Goal: Information Seeking & Learning: Learn about a topic

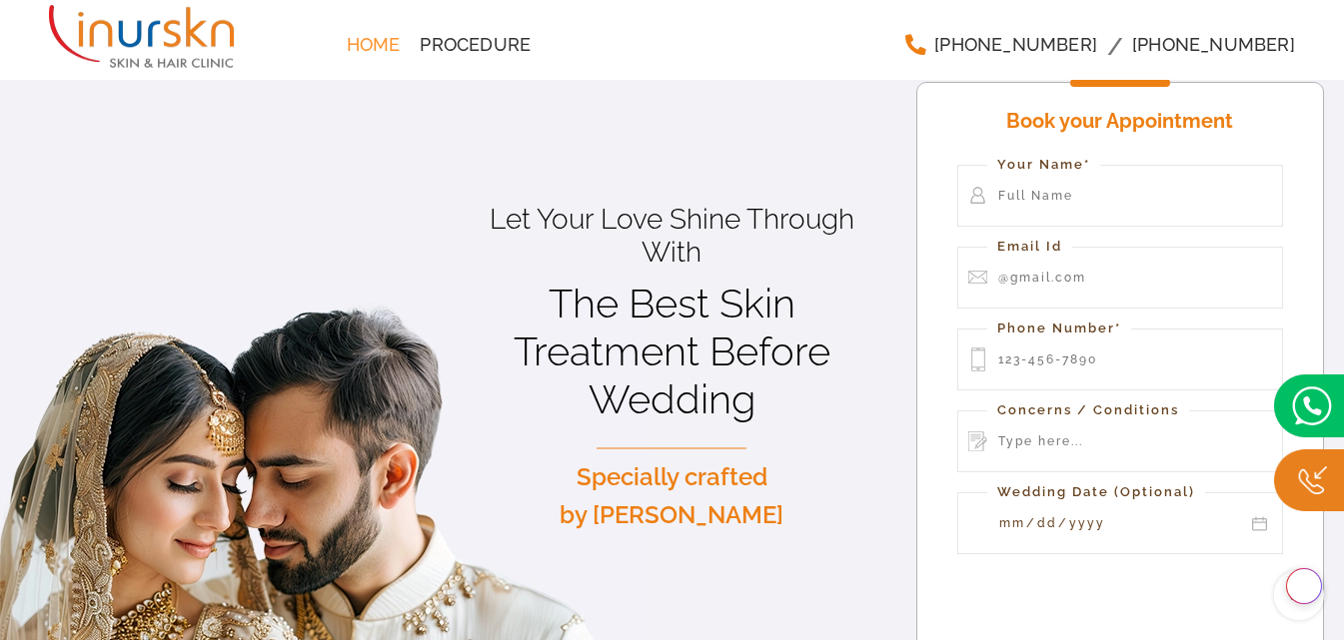
click at [464, 46] on span "Procedure" at bounding box center [475, 45] width 111 height 18
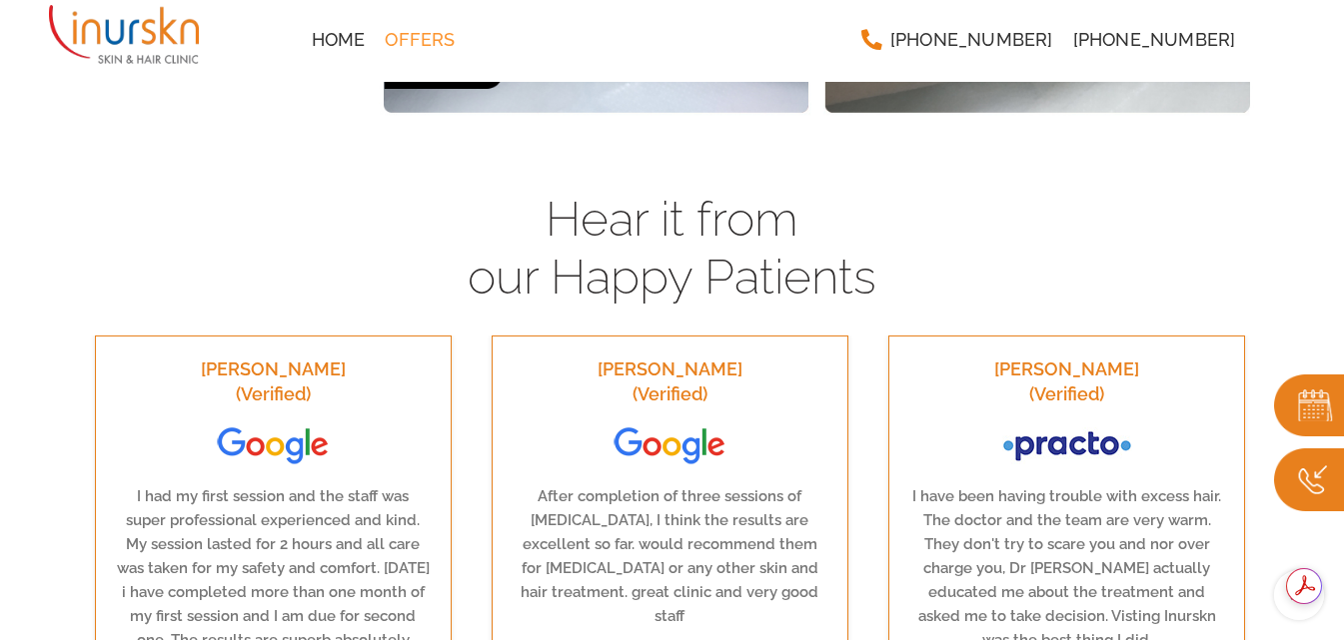
click at [405, 37] on span "Offers" at bounding box center [420, 40] width 70 height 18
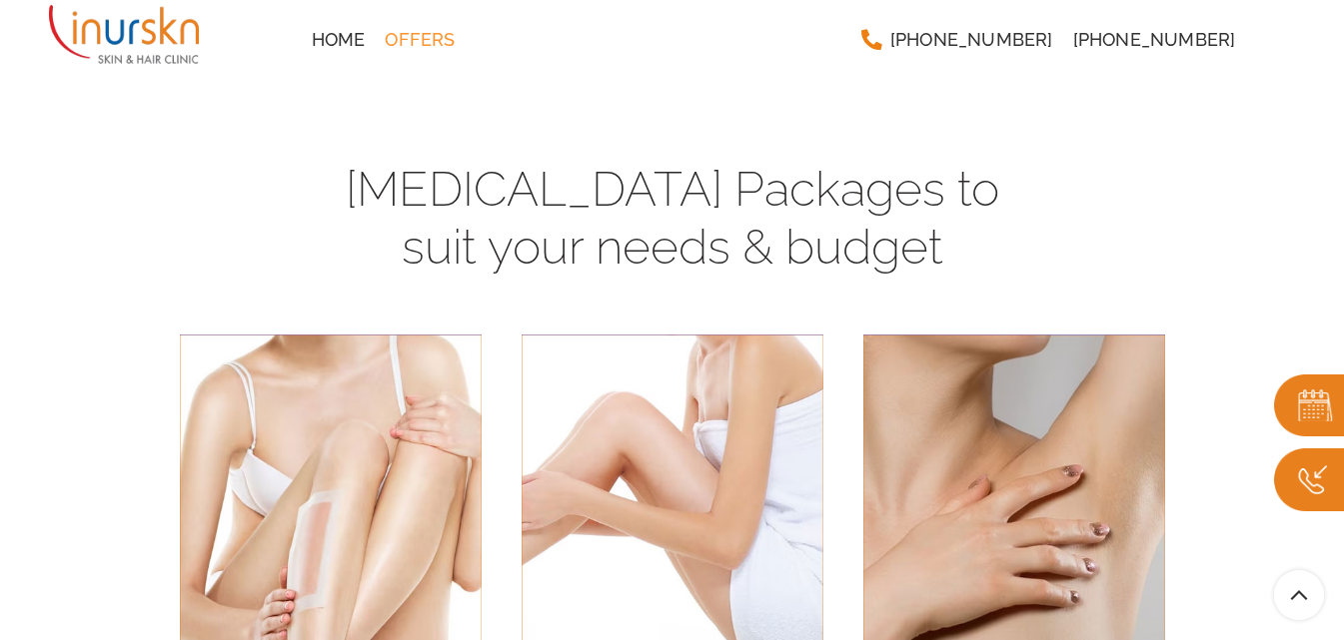
scroll to position [2109, 0]
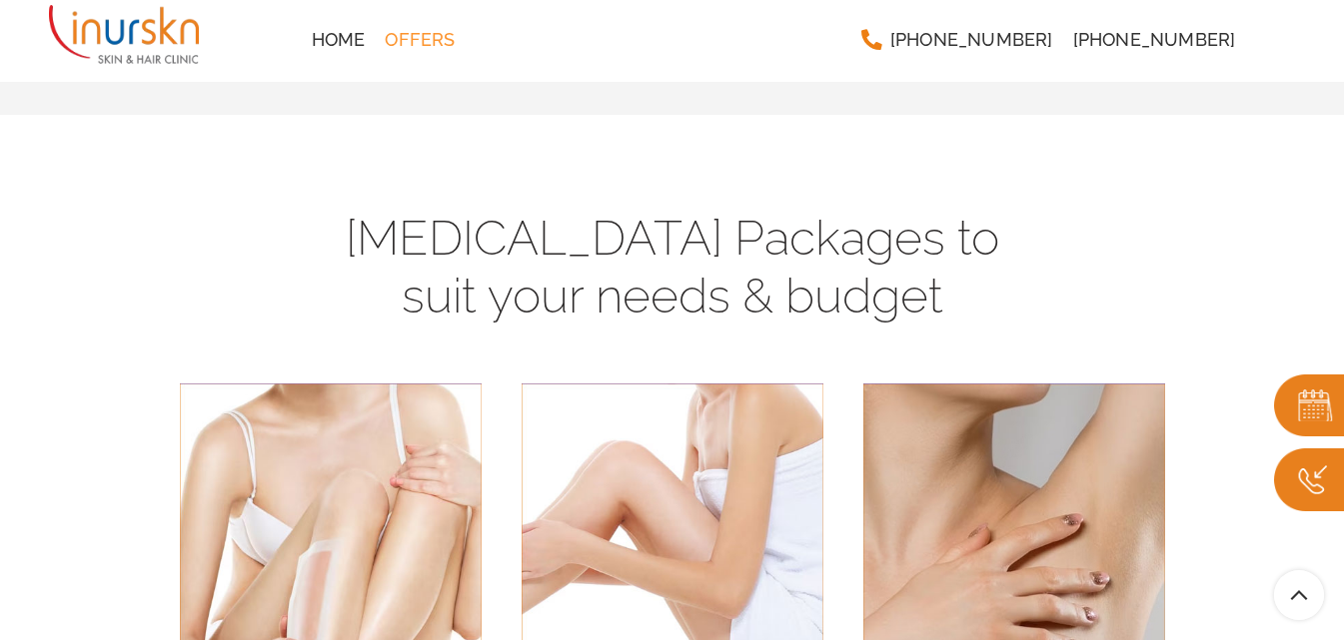
click at [417, 48] on span "Offers" at bounding box center [420, 40] width 70 height 18
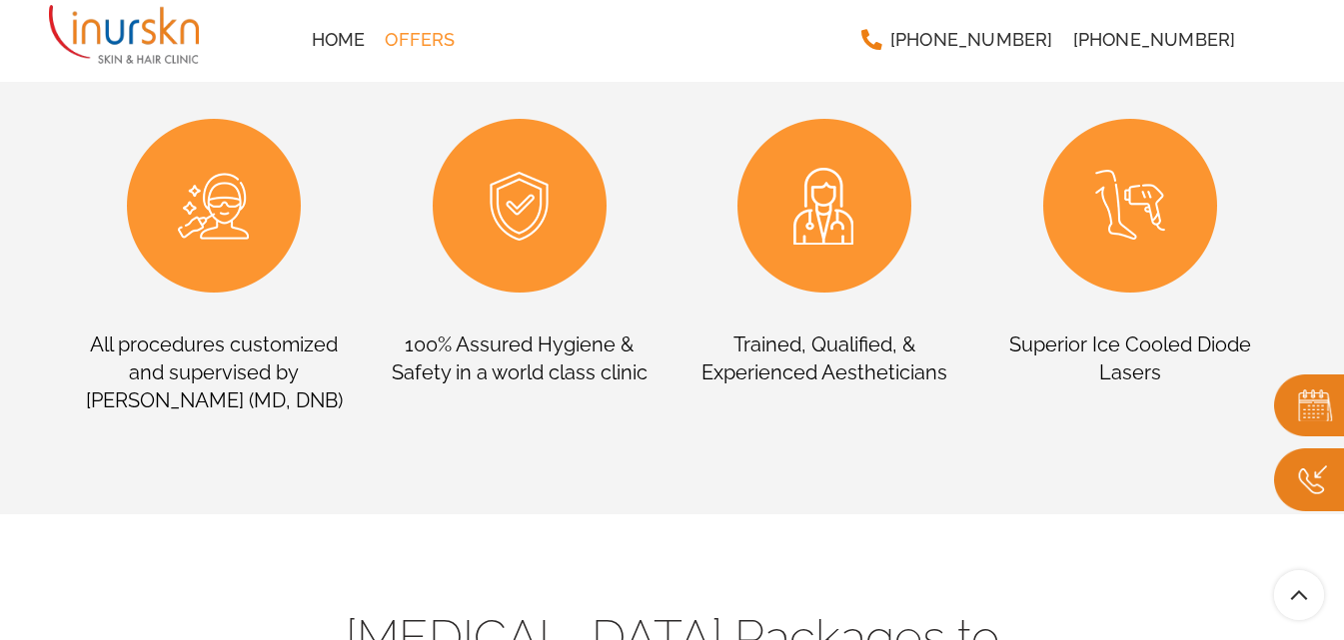
click at [404, 44] on span "Offers" at bounding box center [420, 40] width 70 height 18
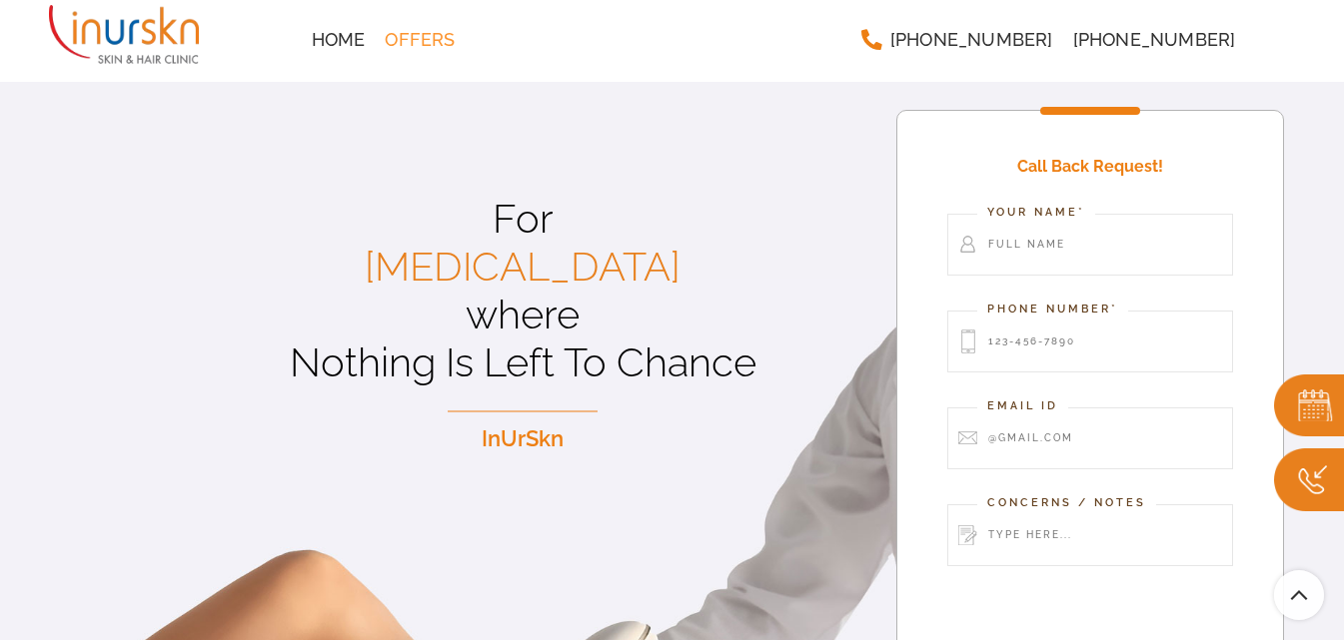
scroll to position [200, 0]
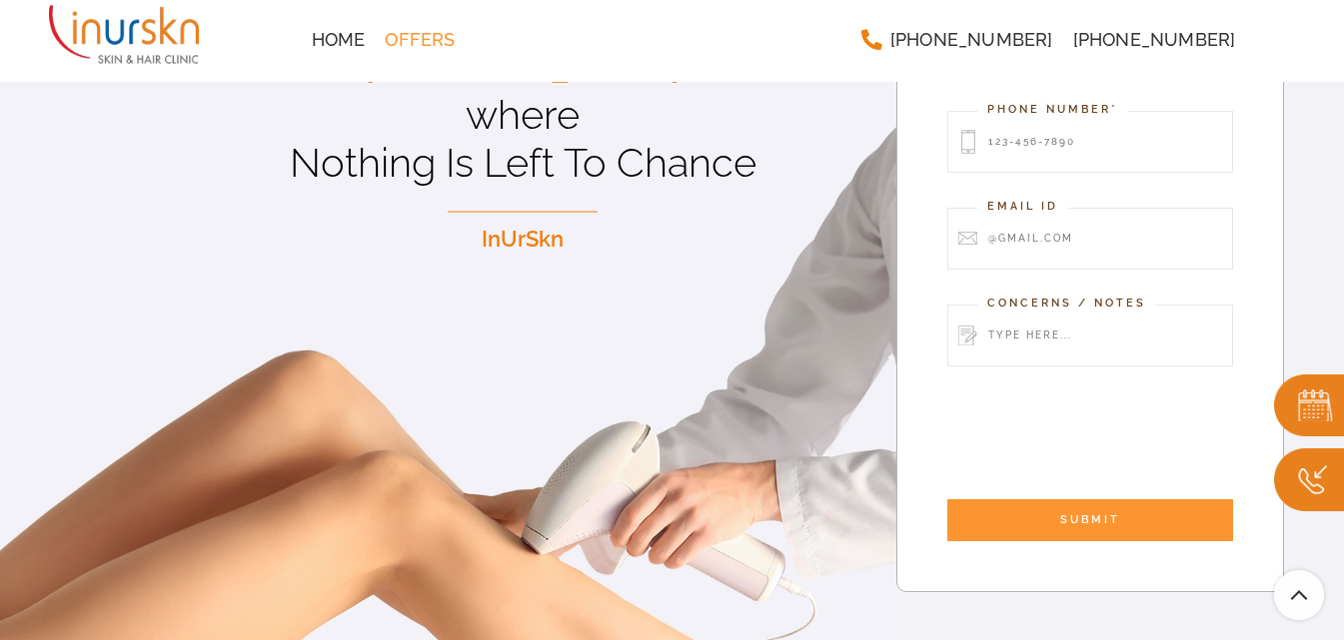
click at [431, 43] on span "Offers" at bounding box center [420, 40] width 70 height 18
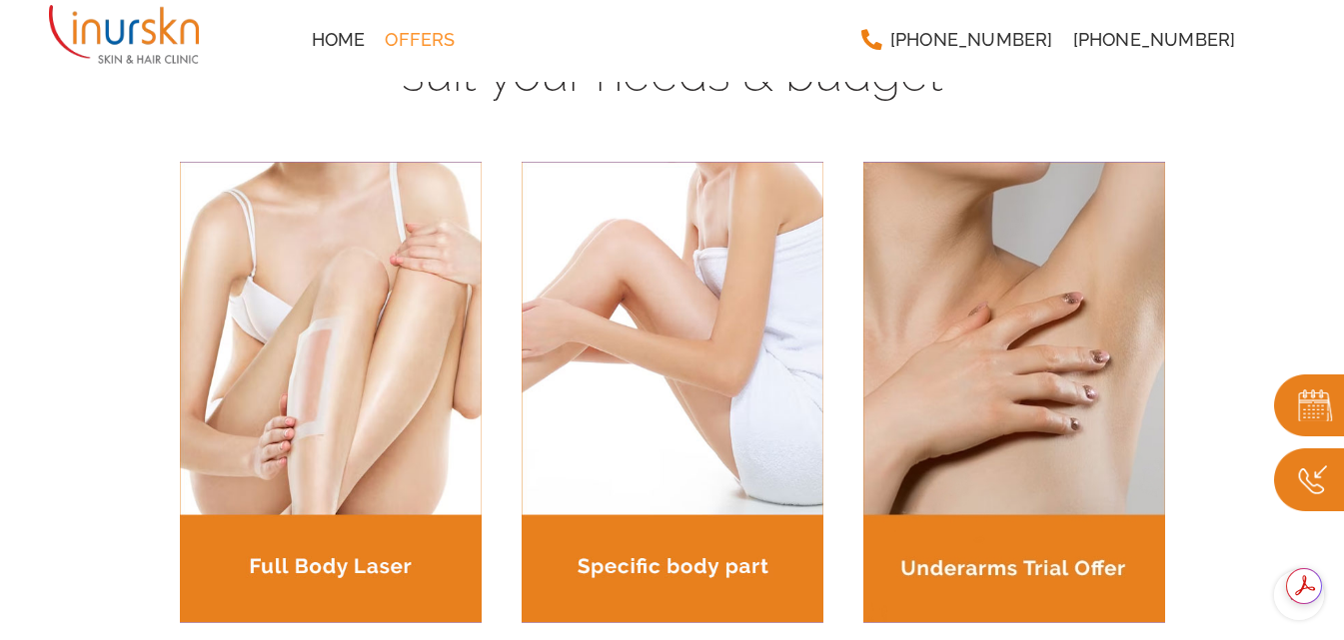
scroll to position [0, 0]
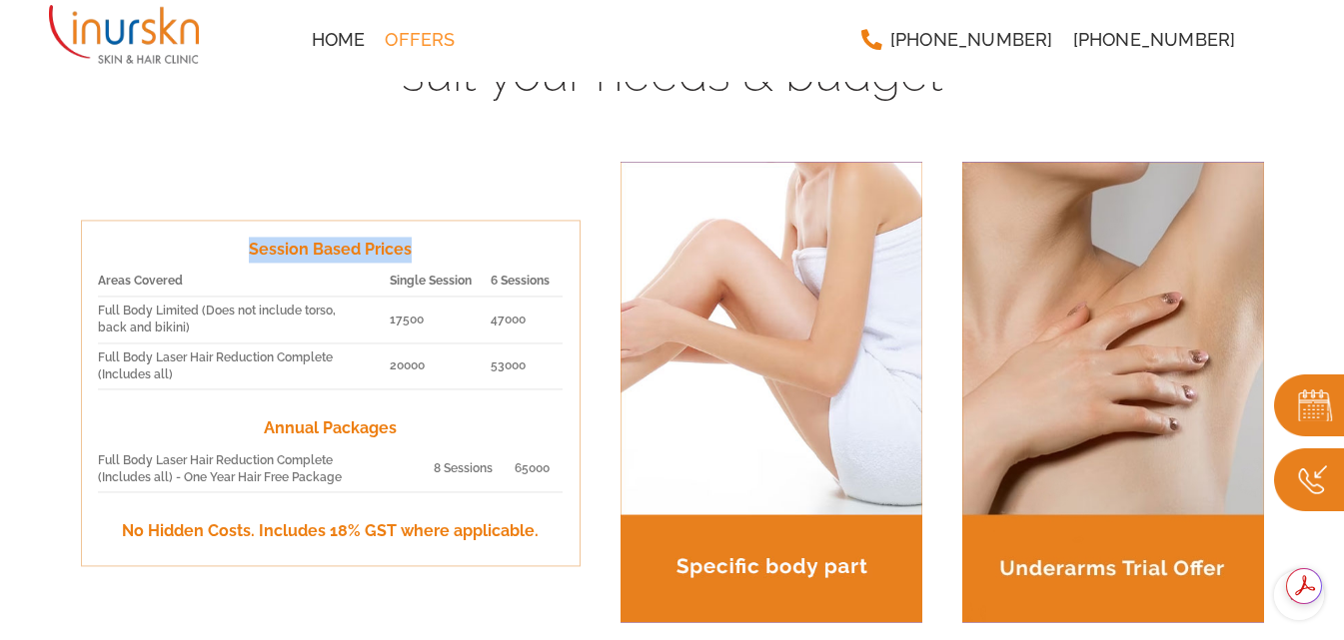
drag, startPoint x: 249, startPoint y: 244, endPoint x: 420, endPoint y: 234, distance: 171.1
click at [420, 234] on div "Session Based Prices Areas Covered Single Session 6 Sessions Full Body Limited …" at bounding box center [331, 393] width 500 height 347
copy p "Session Based Prices"
drag, startPoint x: 98, startPoint y: 277, endPoint x: 567, endPoint y: 281, distance: 469.6
click at [567, 281] on div "Session Based Prices Areas Covered Single Session 6 Sessions Full Body Limited …" at bounding box center [331, 393] width 500 height 347
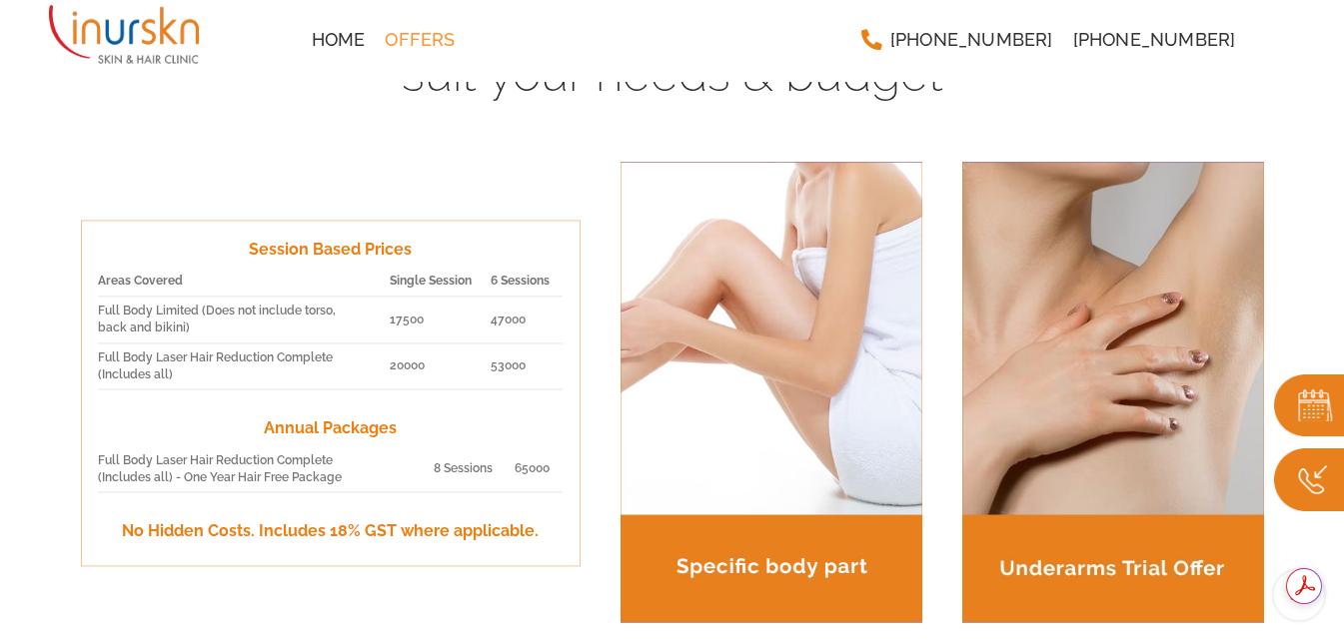
click at [287, 182] on div "Session Based Prices Areas Covered Single Session 6 Sessions Full Body Limited …" at bounding box center [672, 383] width 1191 height 500
drag, startPoint x: 99, startPoint y: 274, endPoint x: 210, endPoint y: 276, distance: 110.9
click at [210, 276] on td "Areas Covered" at bounding box center [244, 282] width 292 height 29
copy strong "Areas Covered"
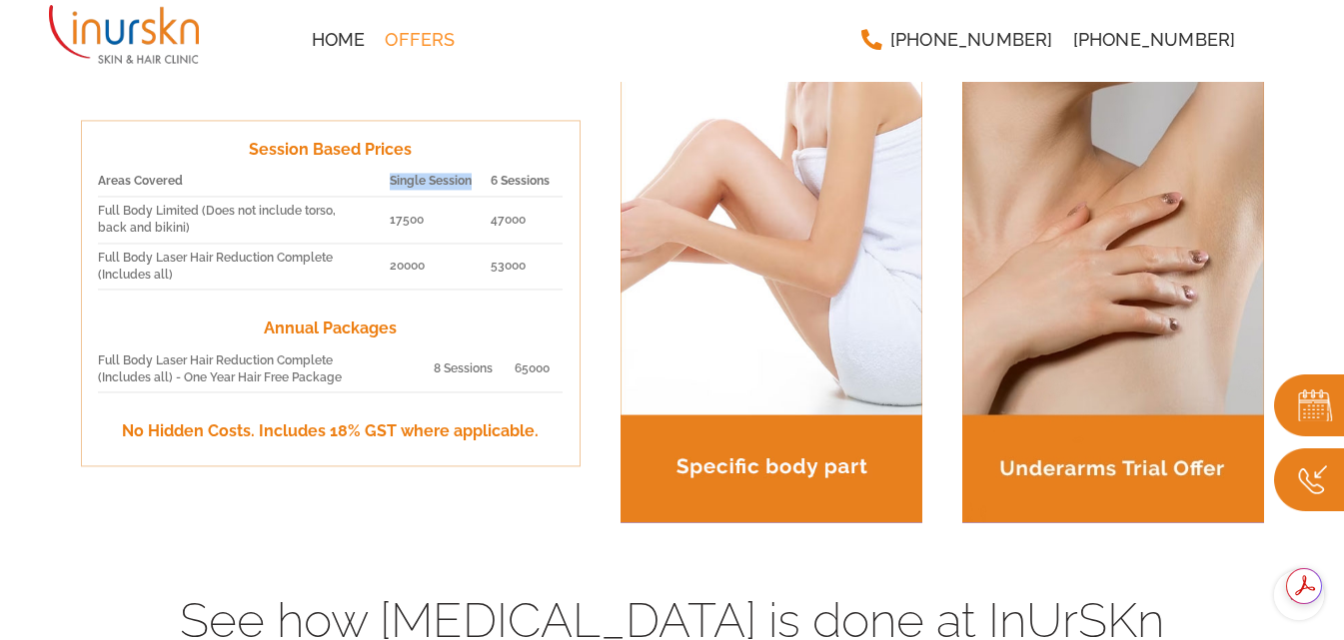
drag, startPoint x: 388, startPoint y: 179, endPoint x: 473, endPoint y: 171, distance: 85.3
click at [473, 171] on td "Single Session" at bounding box center [440, 182] width 101 height 29
copy strong "Single Session"
click at [530, 156] on p "Session Based Prices" at bounding box center [331, 150] width 466 height 26
drag, startPoint x: 492, startPoint y: 179, endPoint x: 548, endPoint y: 179, distance: 56.0
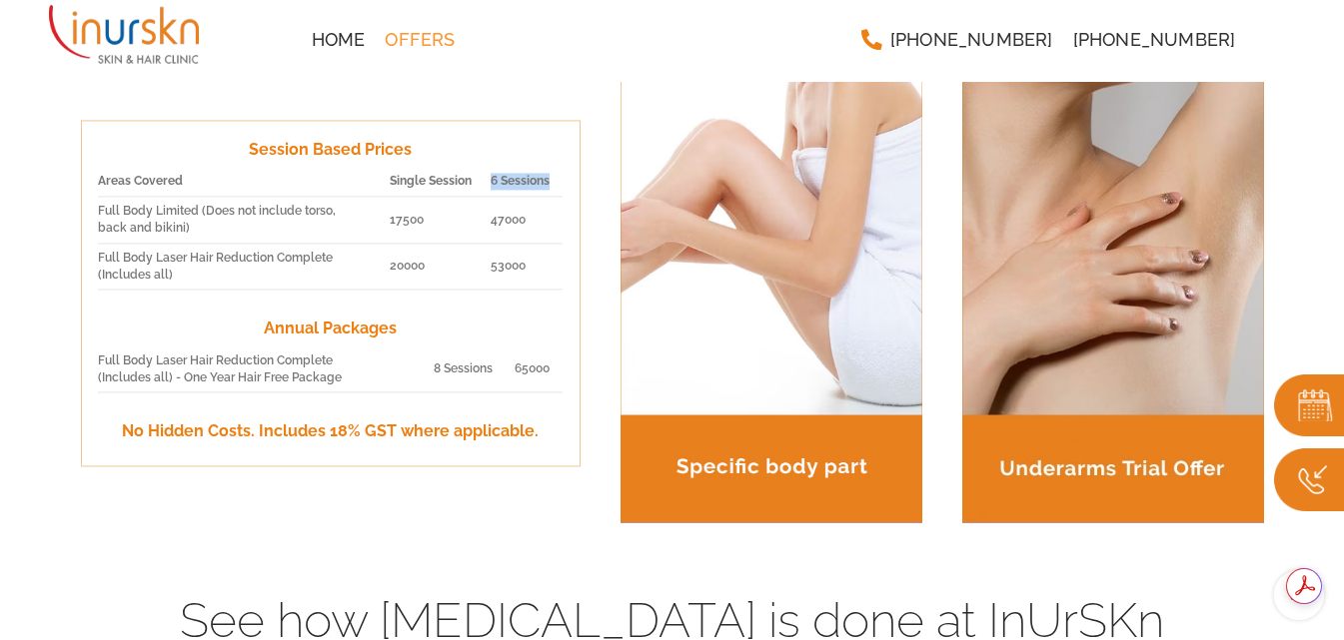
click at [548, 179] on strong "6 Sessions" at bounding box center [520, 182] width 59 height 14
copy strong "6 Sessions"
drag, startPoint x: 97, startPoint y: 206, endPoint x: 189, endPoint y: 226, distance: 94.1
click at [189, 226] on td "Full Body Limited (Does not include torso, back and bikini)" at bounding box center [244, 220] width 292 height 47
copy td "Full Body Limited (Does not include torso, back and bikini)"
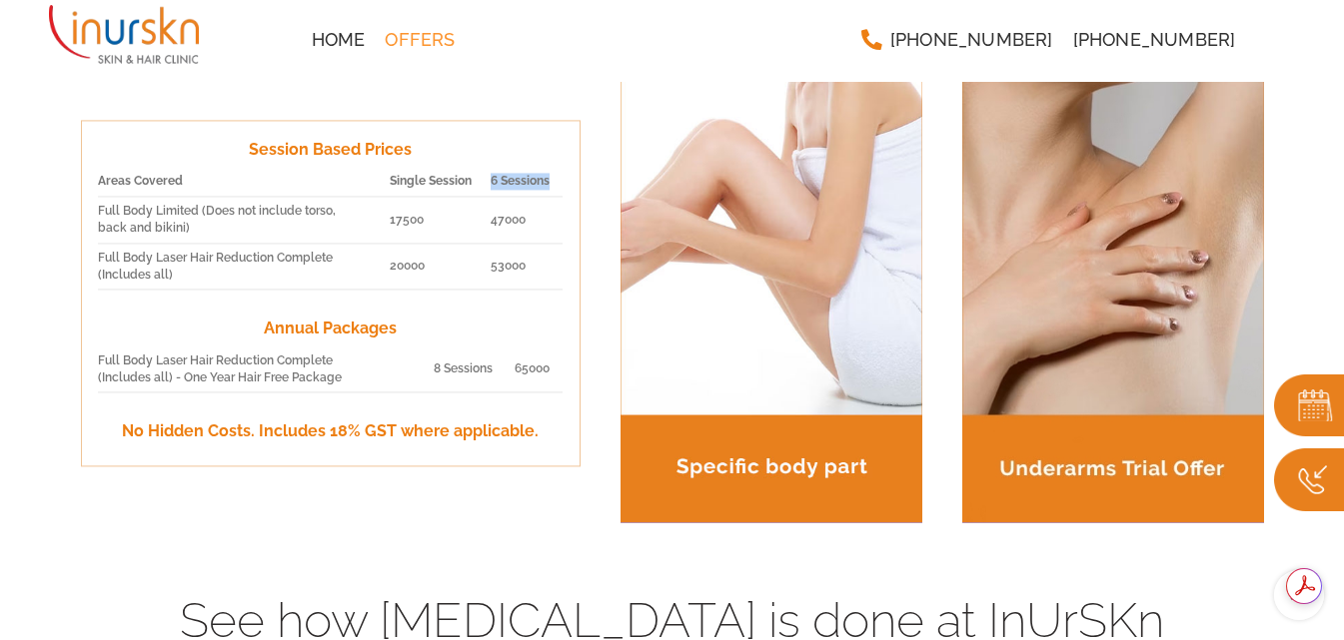
drag, startPoint x: 96, startPoint y: 257, endPoint x: 200, endPoint y: 276, distance: 105.6
click at [200, 276] on div "Session Based Prices Areas Covered Single Session 6 Sessions Full Body Limited …" at bounding box center [331, 293] width 500 height 347
click at [199, 276] on td "Full Body Laser Hair Reduction Complete (Includes all)" at bounding box center [244, 267] width 292 height 47
drag, startPoint x: 183, startPoint y: 274, endPoint x: 101, endPoint y: 254, distance: 84.3
click at [101, 254] on td "Full Body Laser Hair Reduction Complete (Includes all)" at bounding box center [244, 267] width 292 height 47
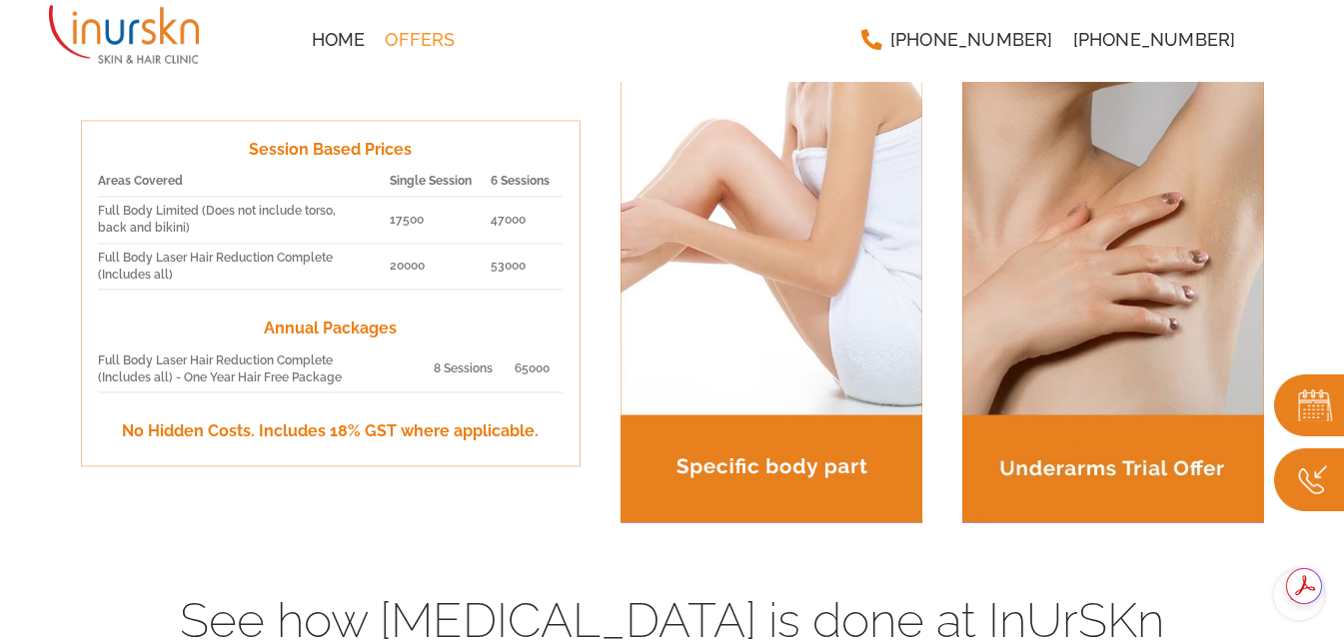
copy td "Full Body Laser Hair Reduction Complete (Includes all)"
drag, startPoint x: 97, startPoint y: 356, endPoint x: 349, endPoint y: 374, distance: 252.4
click at [349, 374] on td "Full Body Laser Hair Reduction Complete (Includes all) - One Year Hair Free Pac…" at bounding box center [266, 370] width 336 height 46
copy td "Full Body Laser Hair Reduction Complete (Includes all) - One Year Hair Free Pac…"
drag, startPoint x: 125, startPoint y: 428, endPoint x: 537, endPoint y: 430, distance: 411.6
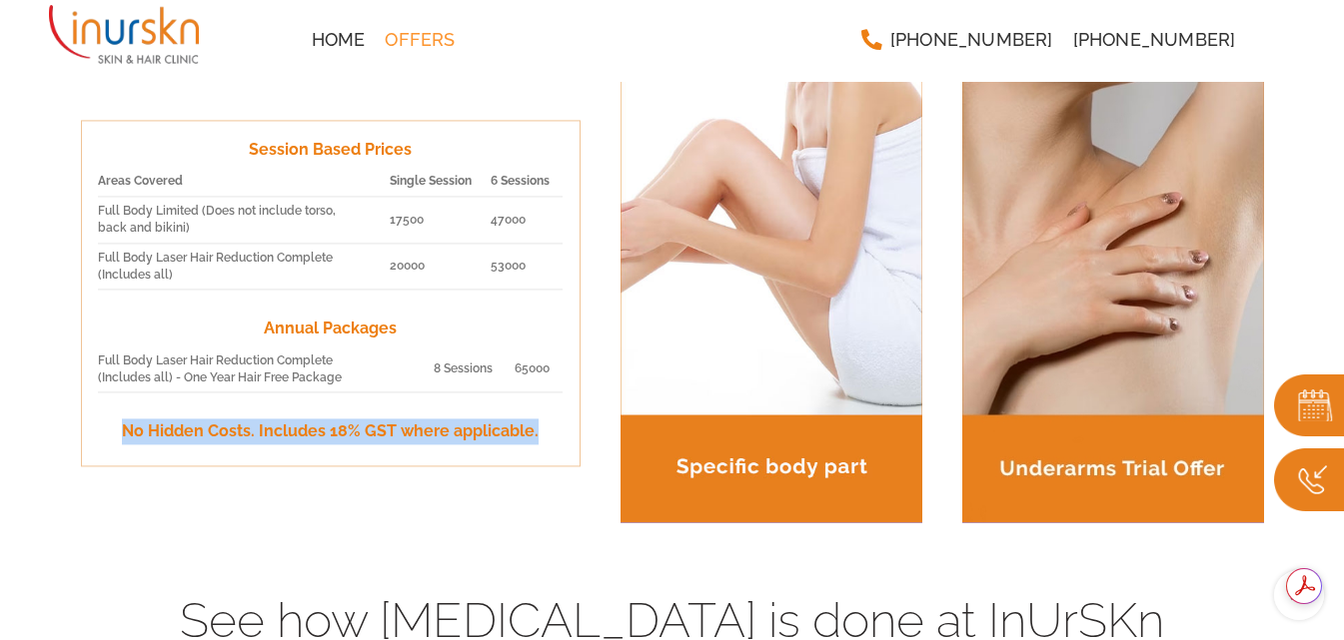
click at [537, 430] on p "No Hidden Costs. Includes 18% GST where applicable." at bounding box center [331, 433] width 466 height 26
copy p "No Hidden Costs. Includes 18% GST where applicable."
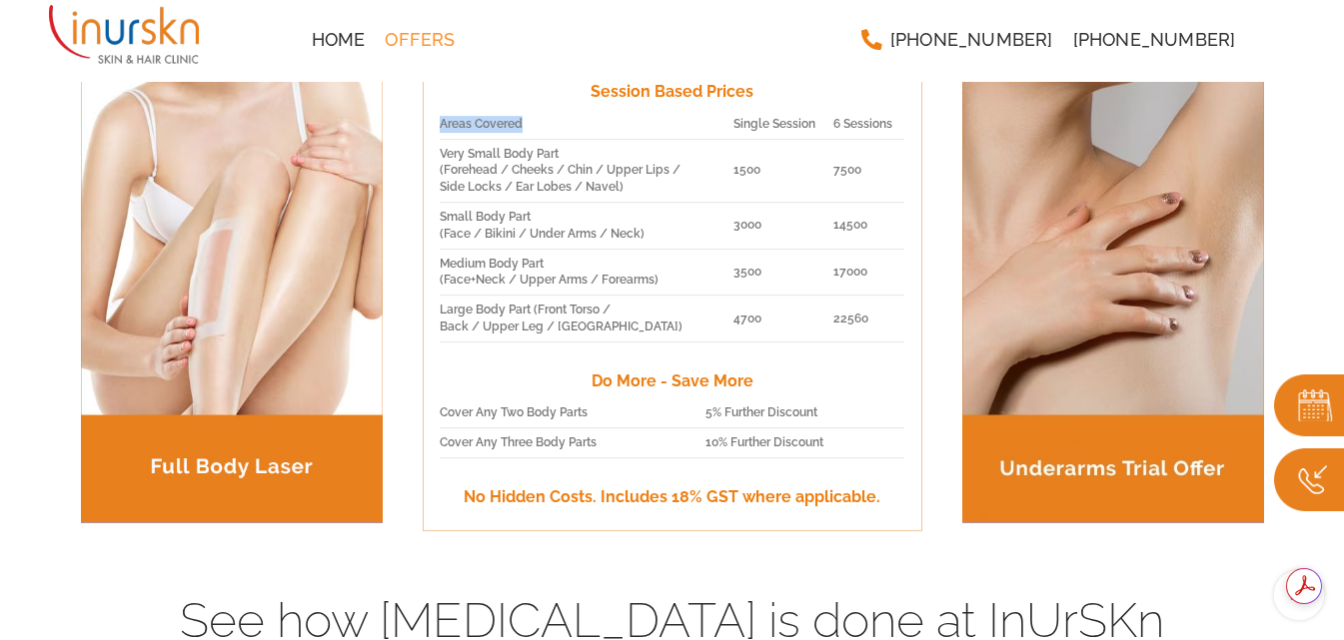
drag, startPoint x: 537, startPoint y: 123, endPoint x: 437, endPoint y: 122, distance: 99.9
click at [437, 122] on div "Session Based Prices Areas Covered Single Session 6 Sessions Very Small Body Pa…" at bounding box center [673, 297] width 500 height 470
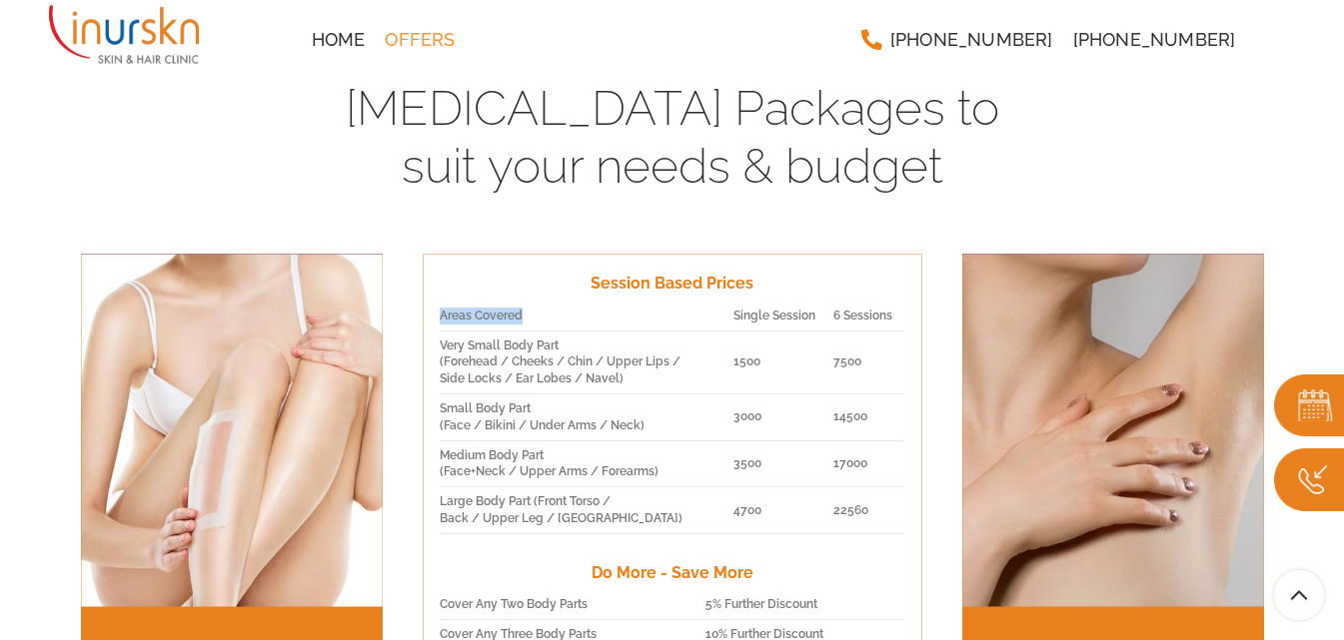
scroll to position [2231, 0]
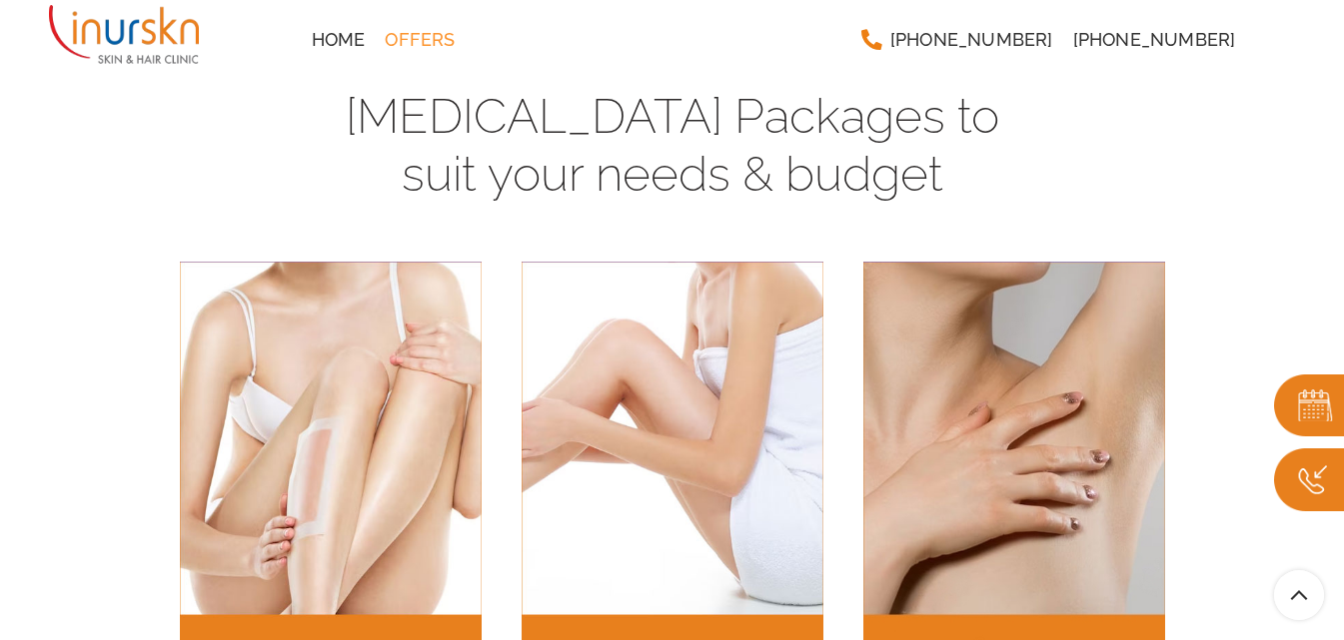
copy div "Areas Covered"
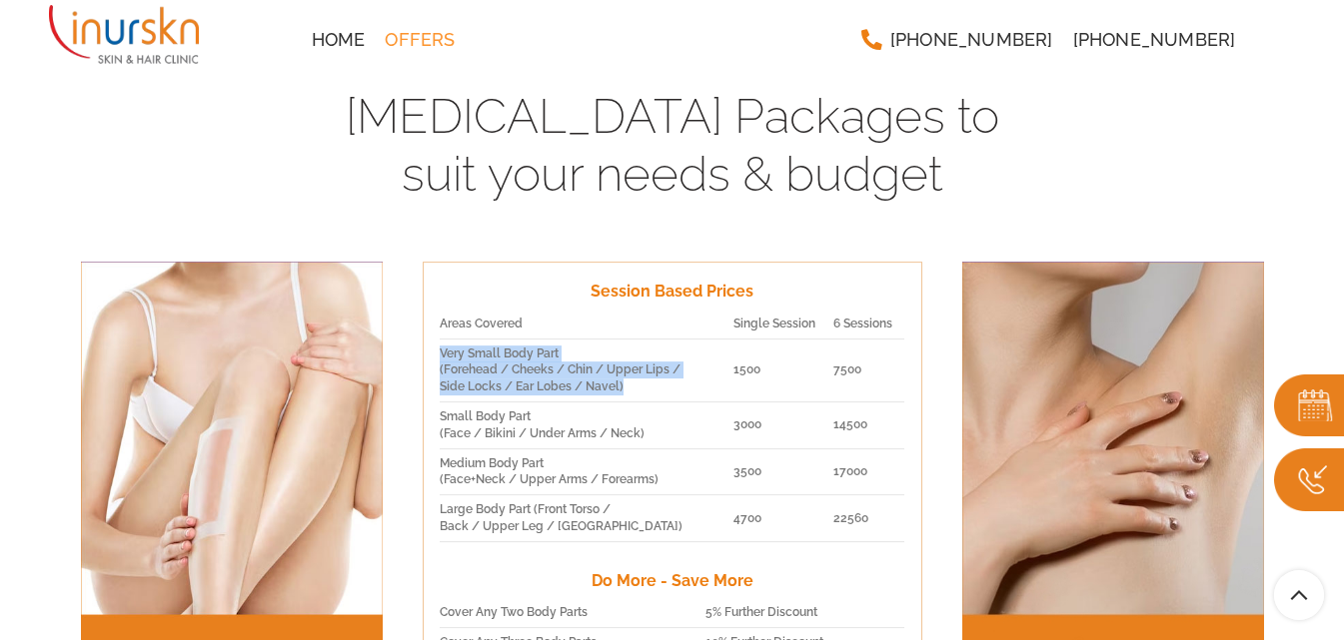
drag, startPoint x: 439, startPoint y: 350, endPoint x: 630, endPoint y: 386, distance: 195.2
click at [630, 386] on td "Very Small Body Part (Forehead / Cheeks / Chin / Upper Lips / Side Locks / Ear …" at bounding box center [587, 370] width 295 height 63
copy td "Very Small Body Part (Forehead / Cheeks / Chin / Upper Lips / Side Locks / Ear …"
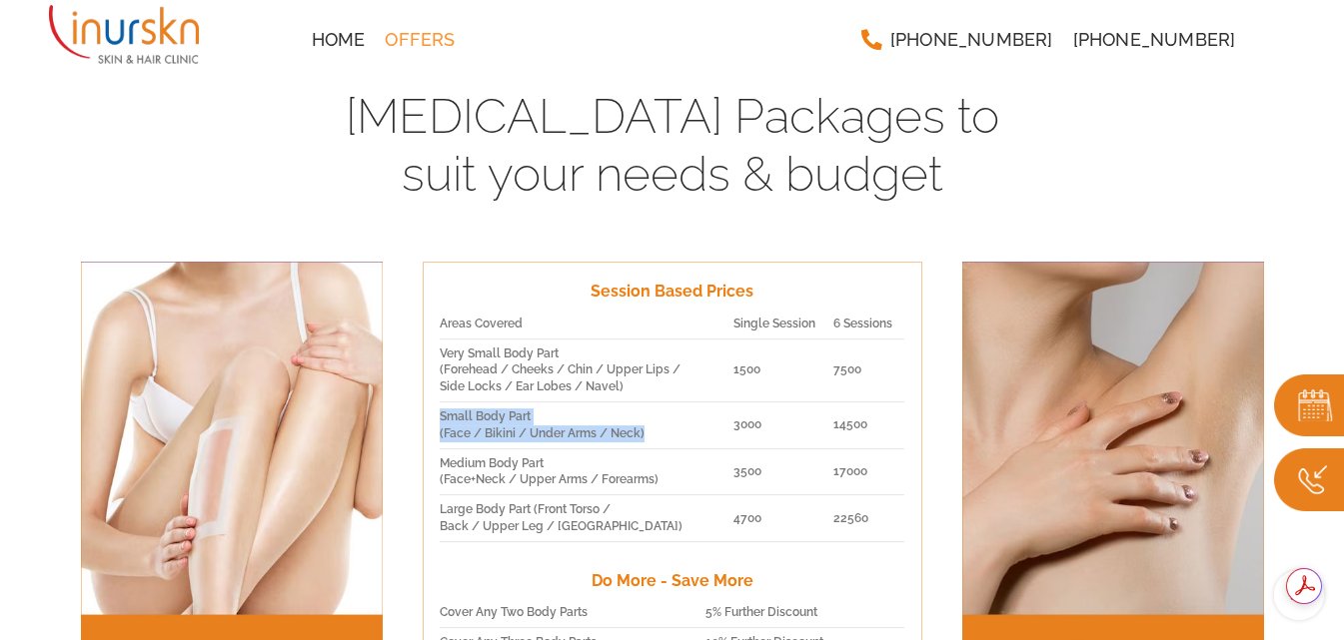
drag, startPoint x: 645, startPoint y: 433, endPoint x: 442, endPoint y: 412, distance: 204.9
click at [442, 412] on td "Small Body Part (Face / Bikini / Under Arms / Neck)" at bounding box center [587, 426] width 295 height 47
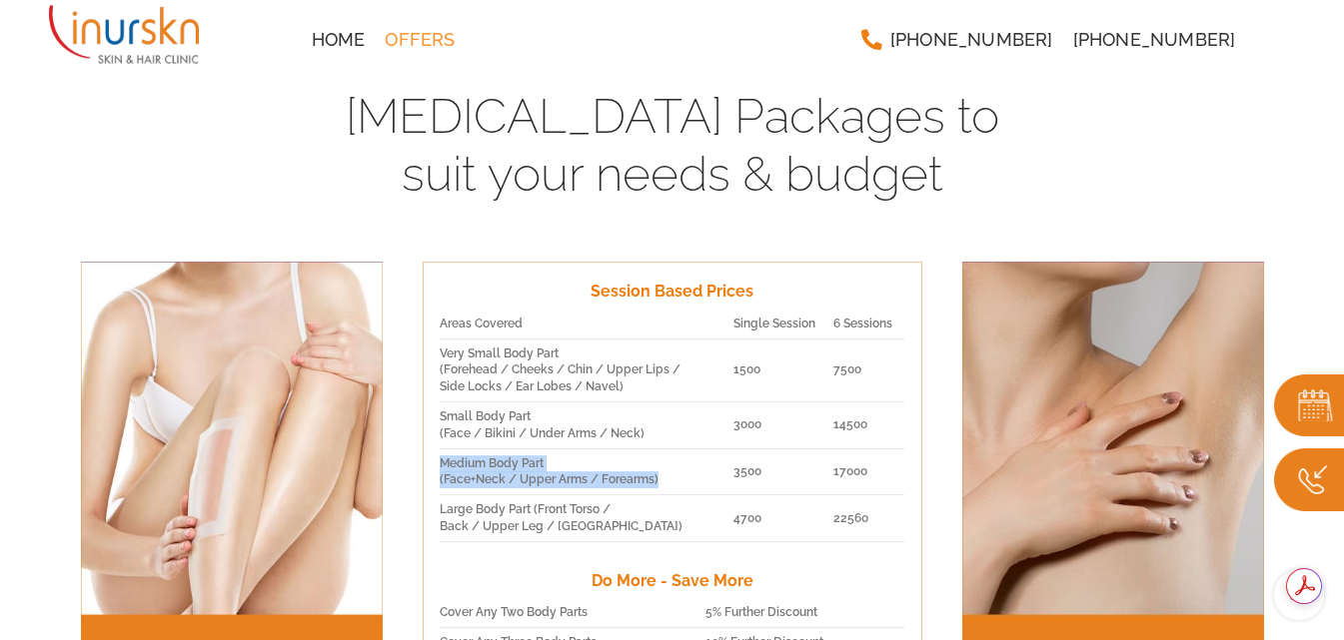
drag, startPoint x: 658, startPoint y: 474, endPoint x: 439, endPoint y: 468, distance: 219.9
click at [440, 468] on td "Medium Body Part (Face+Neck / Upper Arms / Forearms)" at bounding box center [587, 472] width 295 height 47
click at [734, 359] on td "1500" at bounding box center [782, 370] width 99 height 63
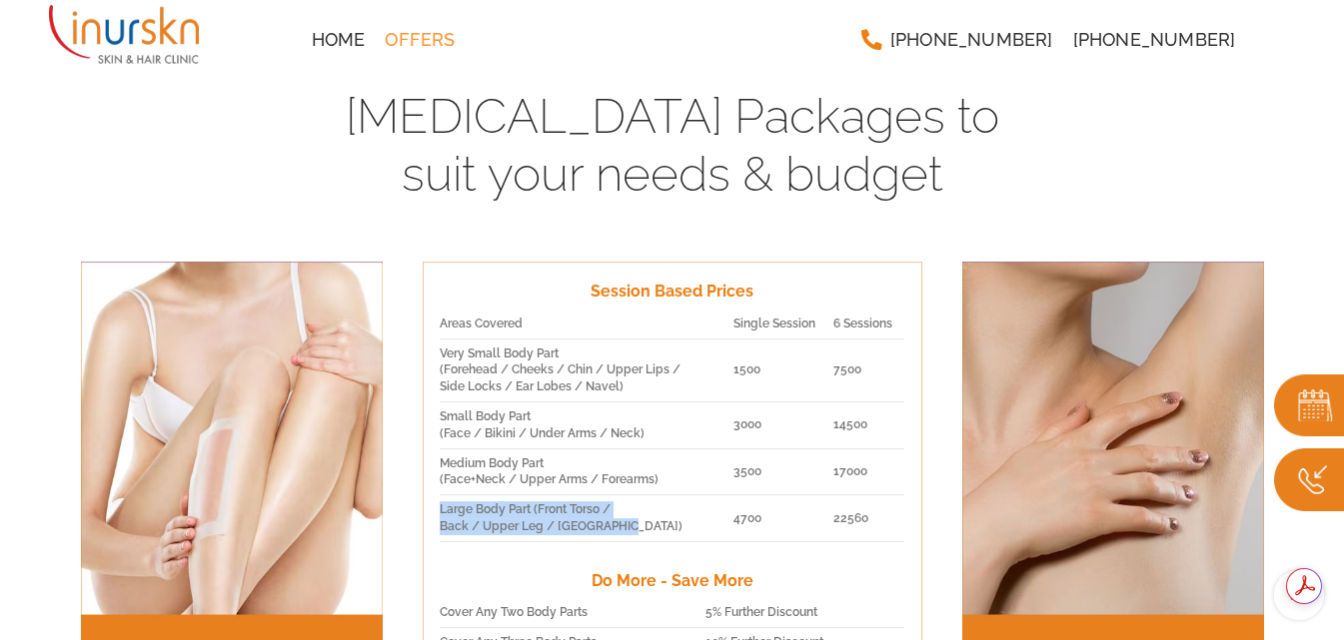
drag, startPoint x: 624, startPoint y: 526, endPoint x: 441, endPoint y: 508, distance: 184.7
click at [441, 508] on td "Large Body Part (Front Torso / Back / Upper Leg / Lower Leg)" at bounding box center [587, 519] width 295 height 47
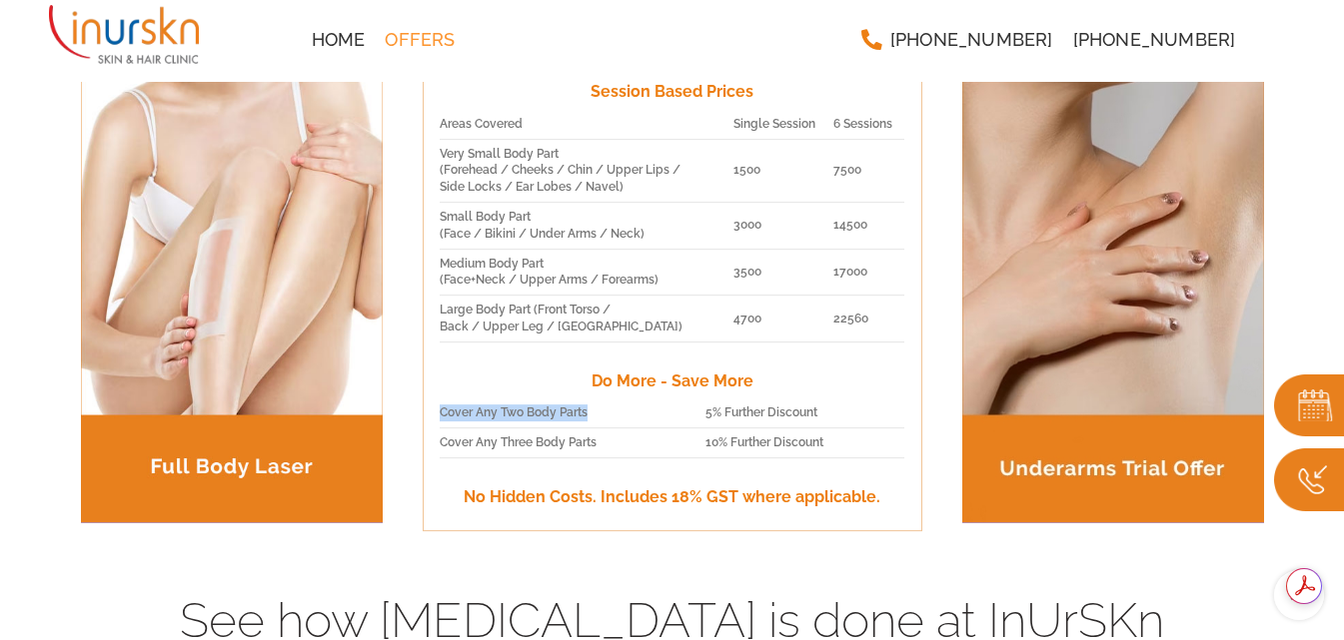
drag, startPoint x: 599, startPoint y: 414, endPoint x: 426, endPoint y: 410, distance: 173.9
click at [426, 410] on div "Session Based Prices Areas Covered Single Session 6 Sessions Very Small Body Pa…" at bounding box center [673, 297] width 500 height 470
click at [831, 409] on td "5% Further Discount" at bounding box center [805, 413] width 200 height 29
drag, startPoint x: 824, startPoint y: 407, endPoint x: 700, endPoint y: 417, distance: 124.3
click at [700, 417] on tr "Cover Any Two Body Parts 5% Further Discount" at bounding box center [673, 413] width 466 height 29
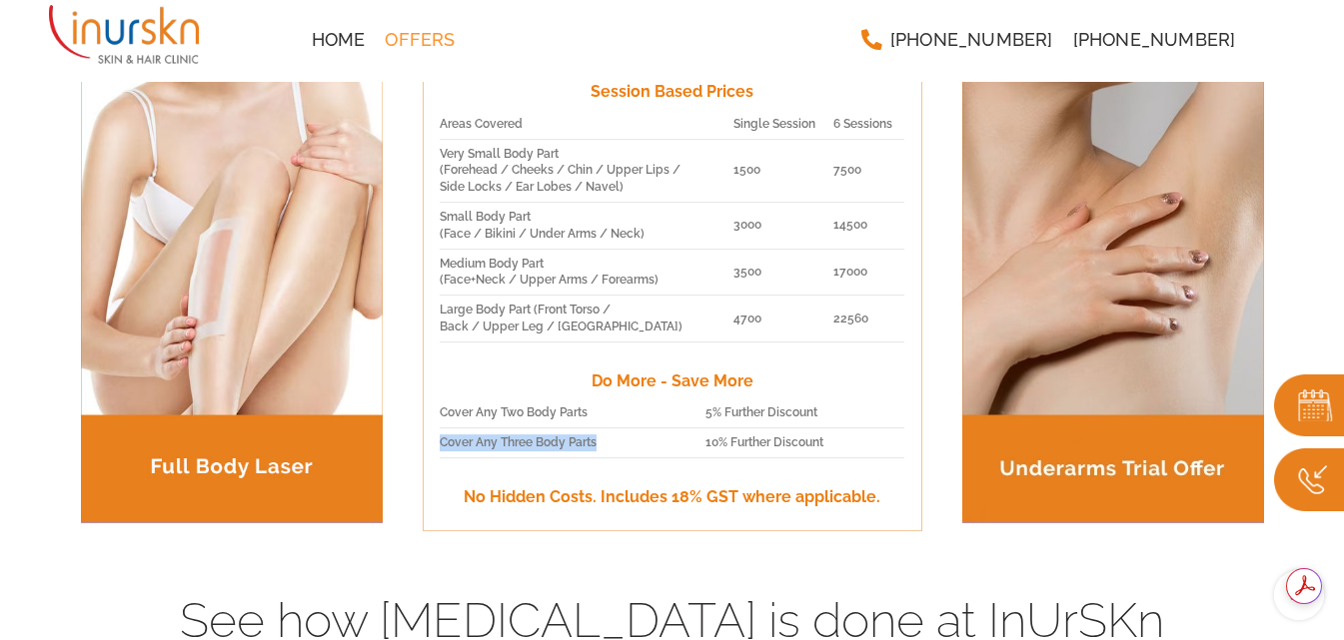
drag, startPoint x: 609, startPoint y: 437, endPoint x: 442, endPoint y: 439, distance: 167.9
click at [442, 439] on td "Cover Any Three Body Parts" at bounding box center [573, 444] width 266 height 30
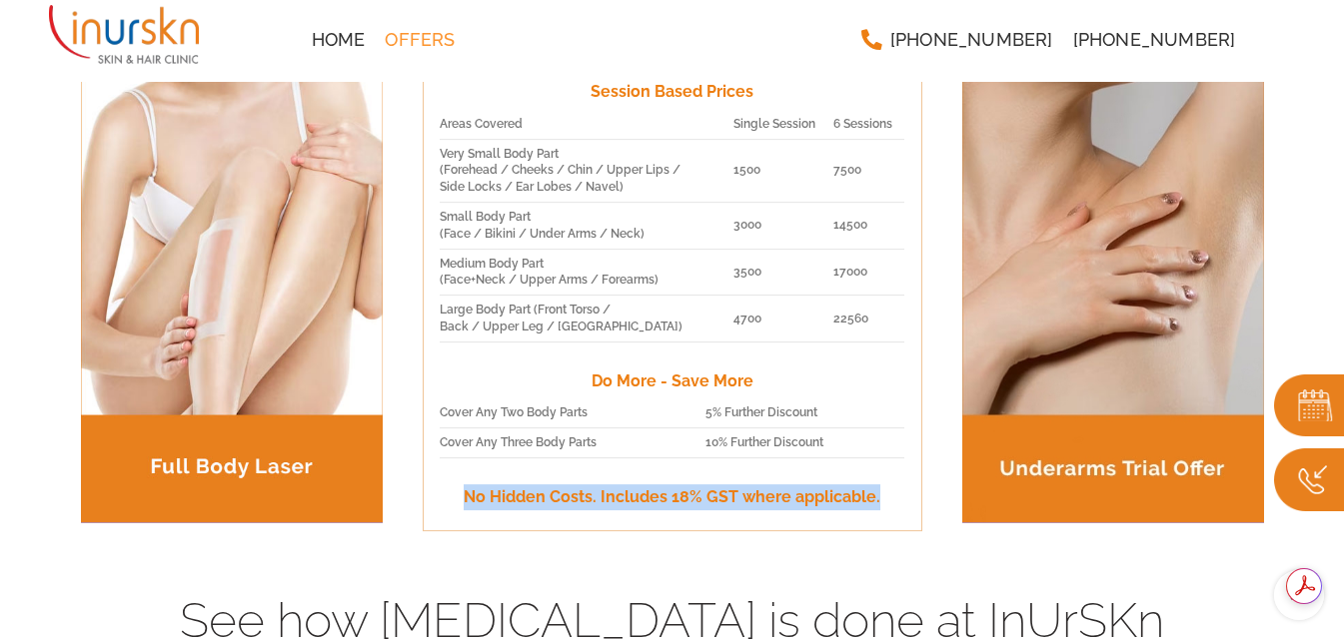
drag, startPoint x: 468, startPoint y: 493, endPoint x: 898, endPoint y: 493, distance: 430.6
click at [898, 493] on p "No Hidden Costs. Includes 18% GST where applicable." at bounding box center [673, 498] width 466 height 26
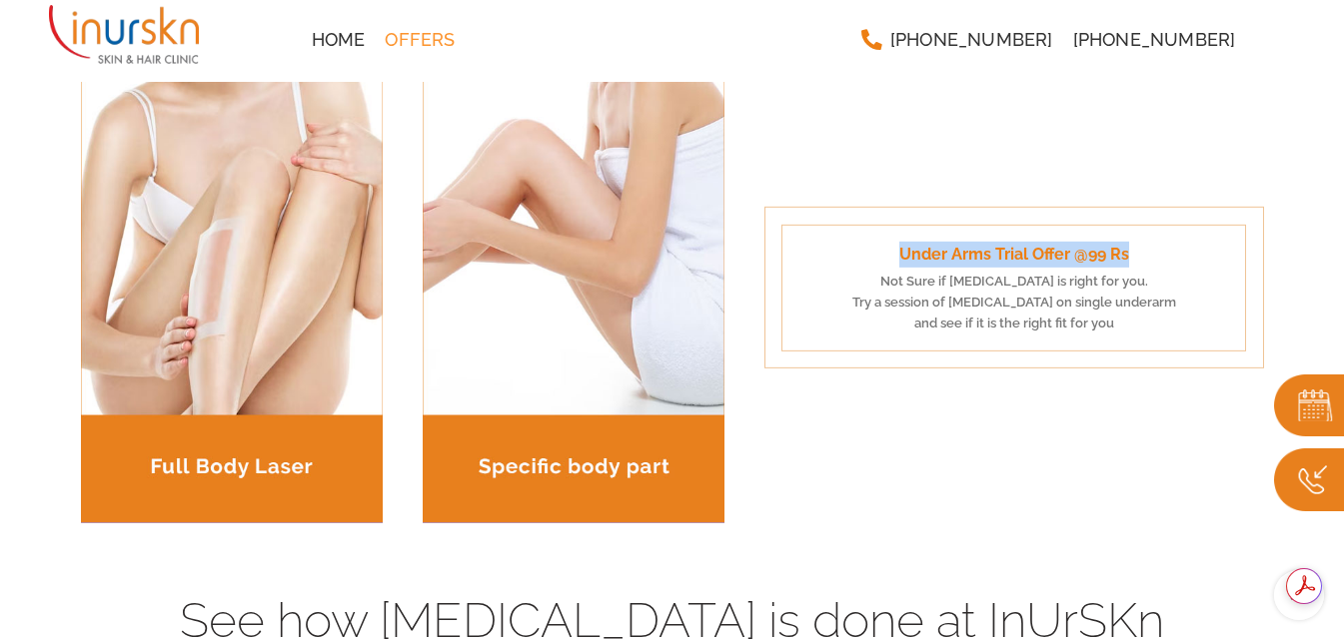
drag, startPoint x: 900, startPoint y: 254, endPoint x: 1146, endPoint y: 245, distance: 245.9
click at [1146, 245] on p "Under Arms Trial Offer @99 Rs" at bounding box center [1013, 255] width 431 height 26
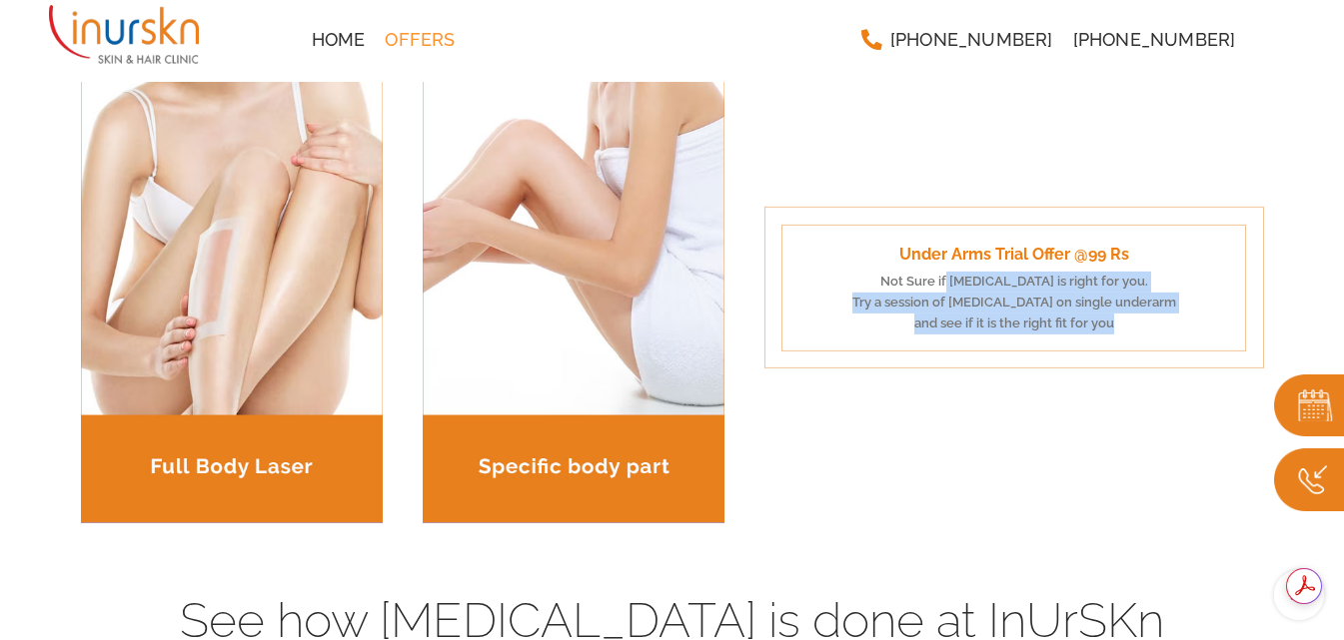
drag, startPoint x: 872, startPoint y: 281, endPoint x: 1131, endPoint y: 333, distance: 263.9
click at [1131, 333] on div "Under Arms Trial Offer @99 Rs Not Sure if Laser Hair Removal is right for you. …" at bounding box center [1014, 287] width 466 height 127
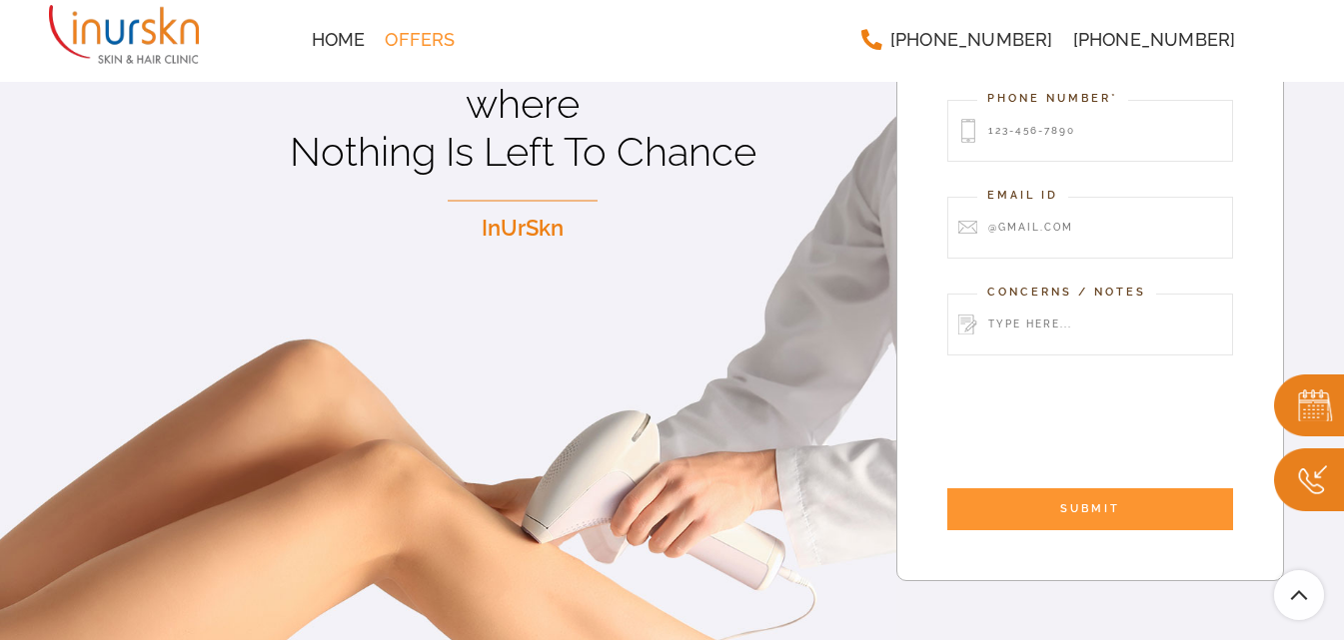
scroll to position [300, 0]
